Goal: Find specific page/section: Find specific page/section

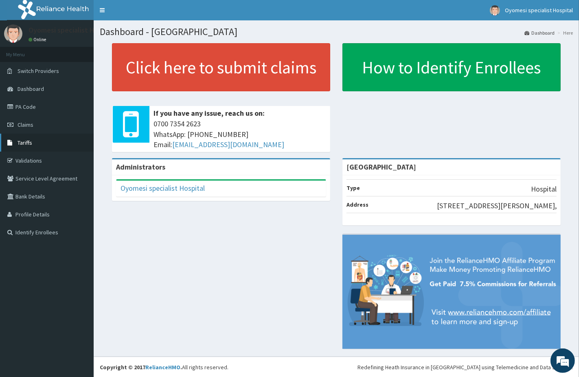
click at [34, 149] on link "Tariffs" at bounding box center [47, 143] width 94 height 18
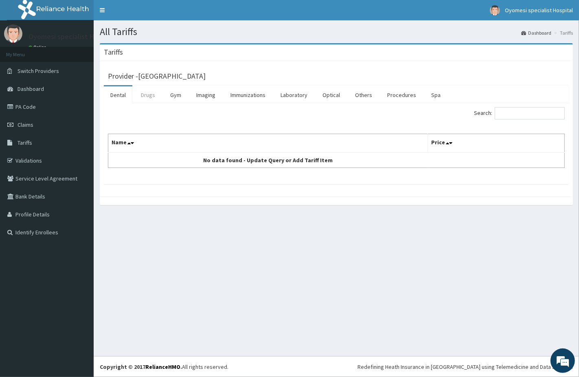
click at [155, 94] on link "Drugs" at bounding box center [147, 94] width 27 height 17
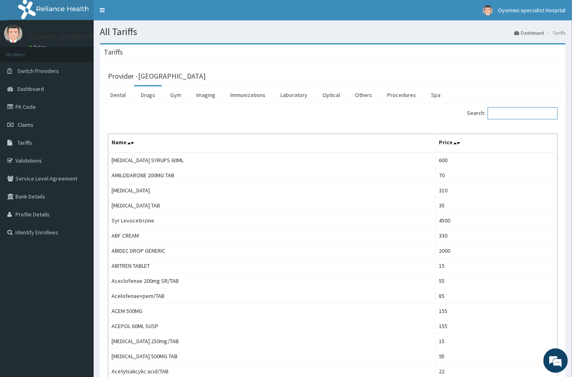
click at [529, 111] on input "Search:" at bounding box center [523, 113] width 70 height 12
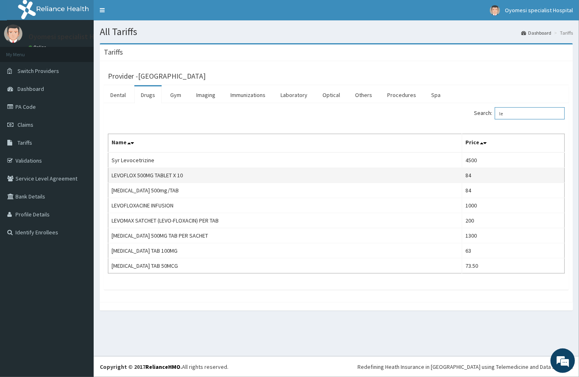
type input "l"
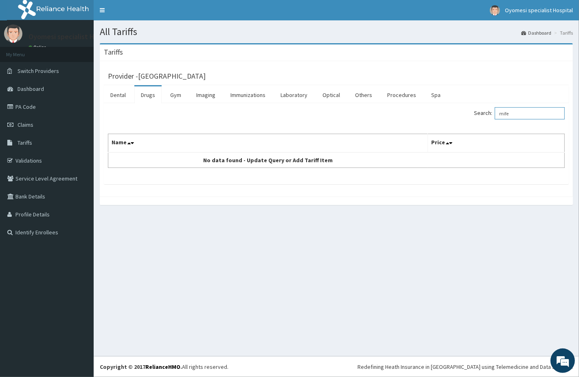
type input "mife"
